Goal: Task Accomplishment & Management: Manage account settings

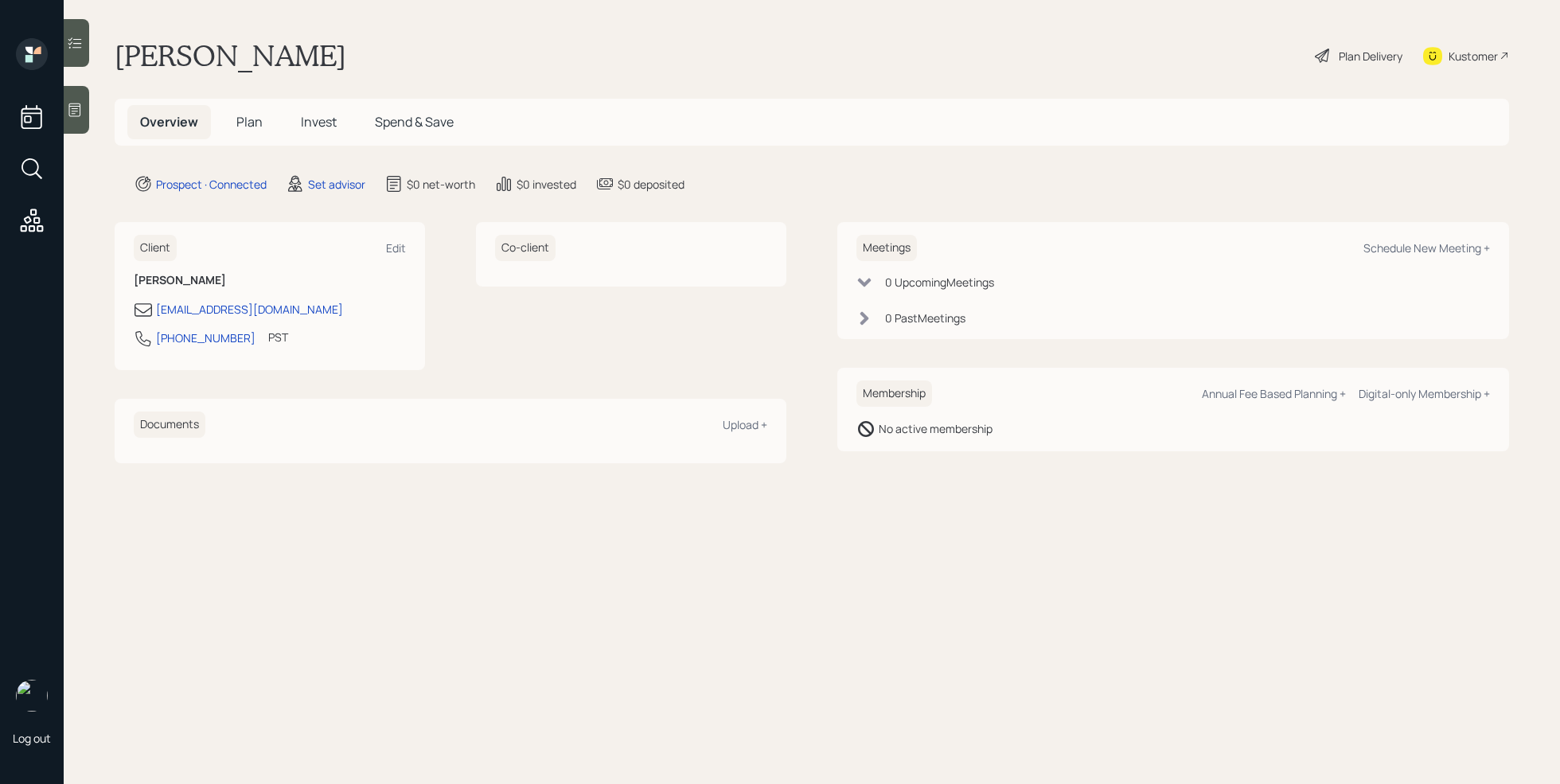
click at [80, 115] on icon at bounding box center [74, 109] width 16 height 16
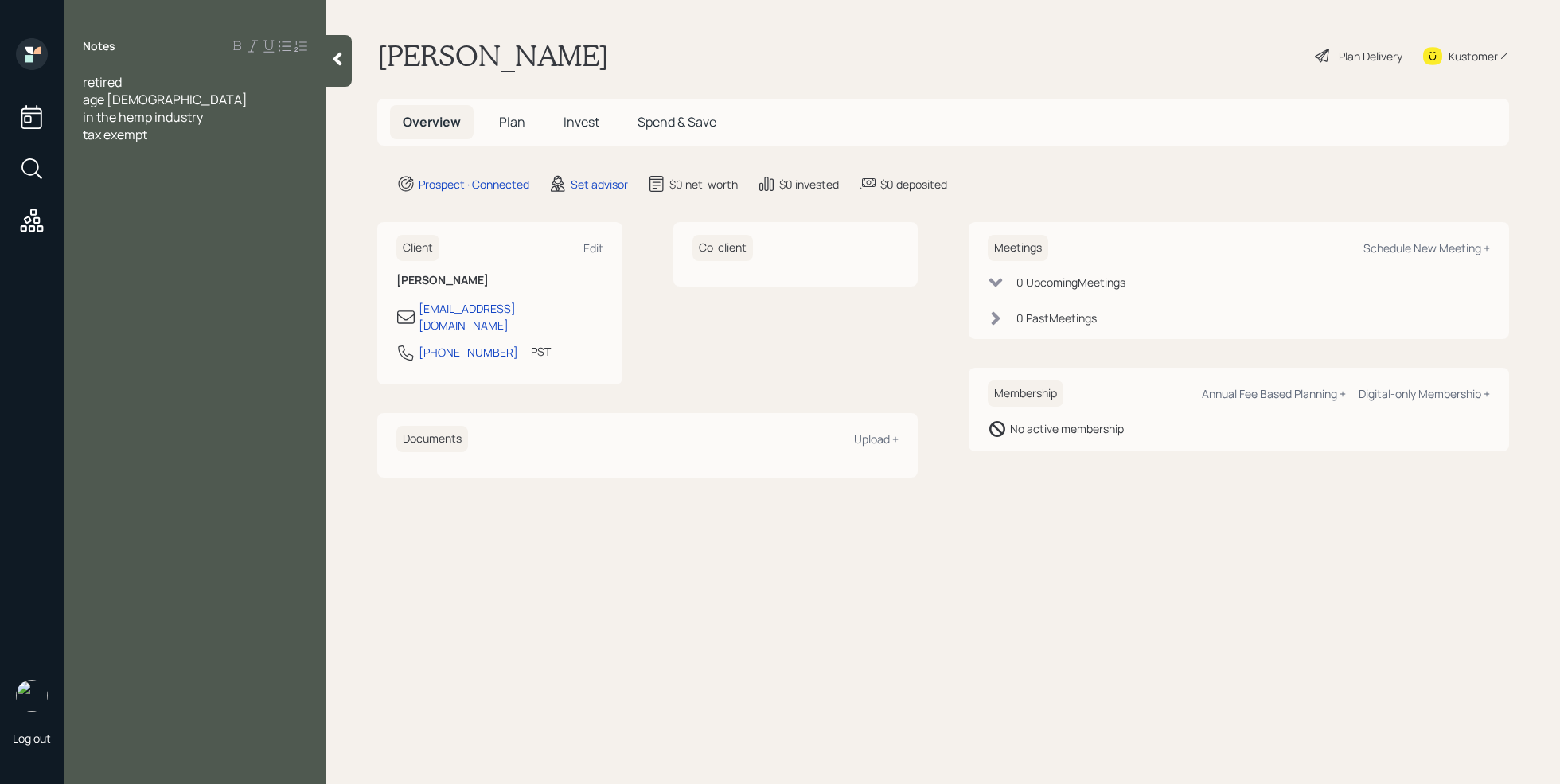
click at [222, 125] on div "in the hemp industry" at bounding box center [195, 117] width 224 height 18
click at [206, 143] on div "Notes retired age 69 in the hemp industry receiving funds tax exempt" at bounding box center [195, 402] width 263 height 727
click at [188, 135] on div "tax exempt" at bounding box center [195, 134] width 224 height 18
click at [103, 165] on span "Assets" at bounding box center [102, 169] width 39 height 18
click at [102, 165] on span "Assets" at bounding box center [102, 169] width 39 height 18
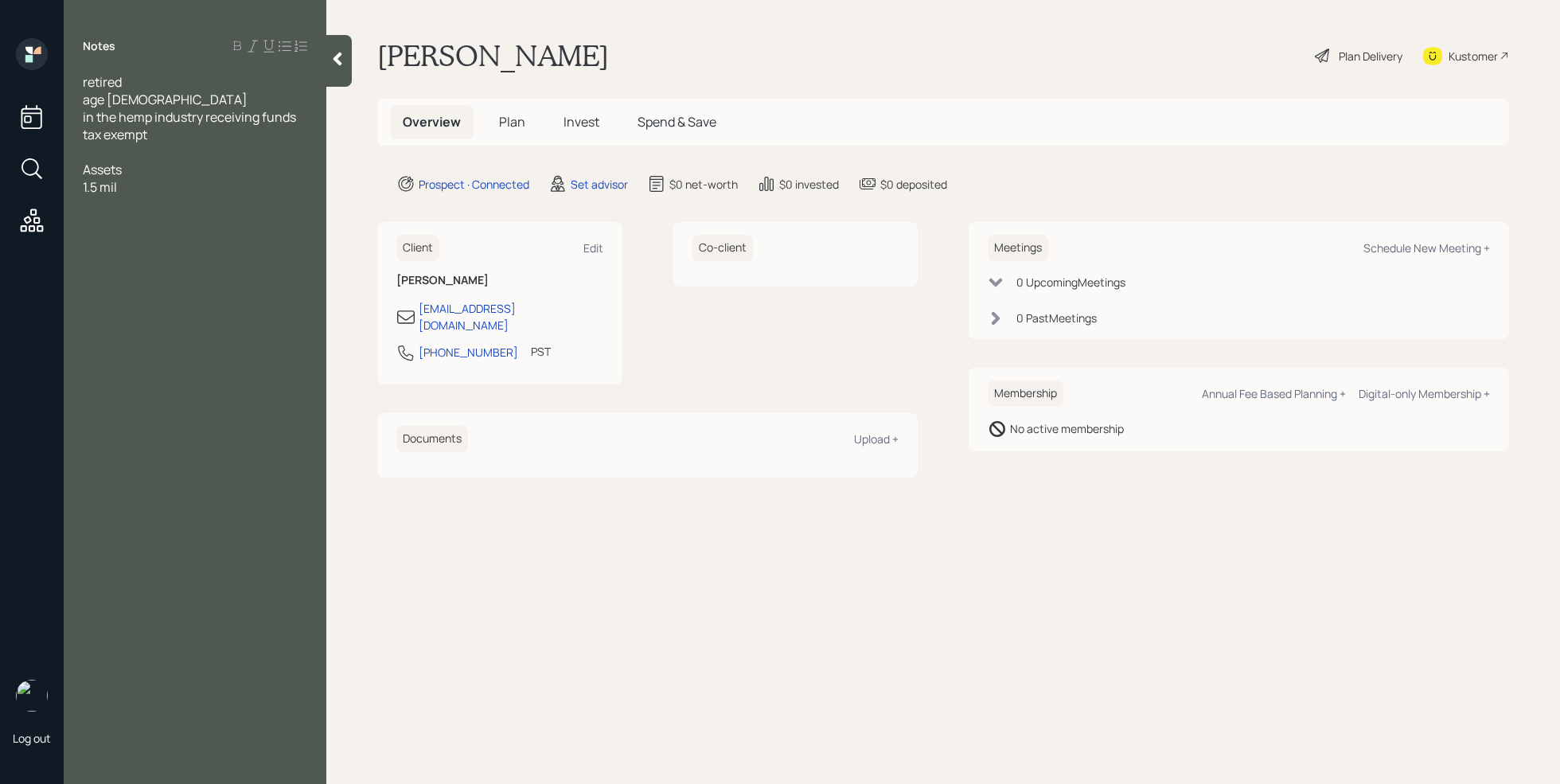
click at [100, 154] on div at bounding box center [195, 152] width 224 height 18
click at [1417, 242] on div "Schedule New Meeting +" at bounding box center [1427, 248] width 126 height 15
select select "round-robin"
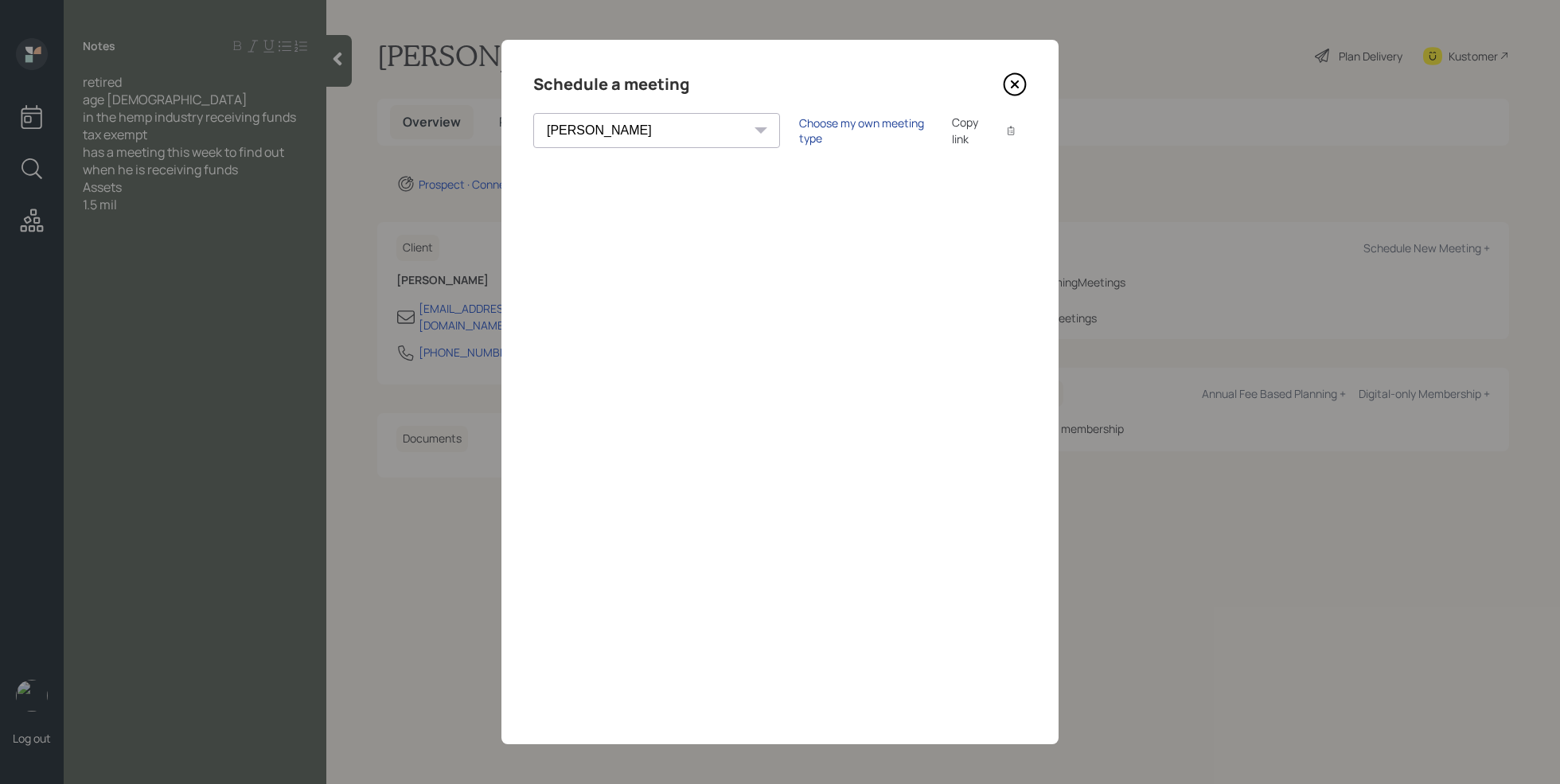
click at [799, 131] on div "Choose my own meeting type" at bounding box center [865, 130] width 134 height 30
